Goal: Task Accomplishment & Management: Manage account settings

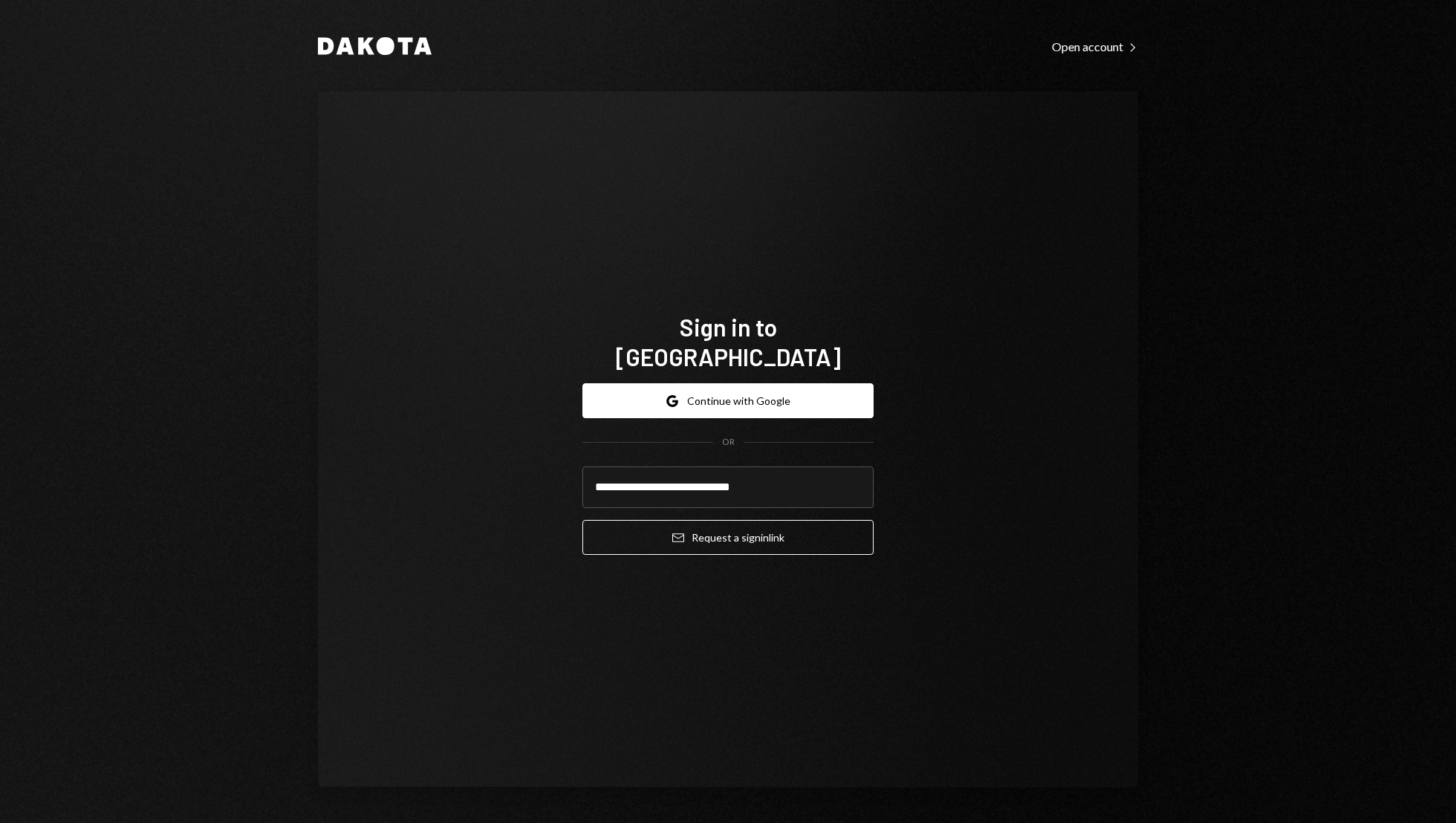
type input "**********"
click at [582, 521] on button "Email Request a sign in link" at bounding box center [727, 538] width 291 height 35
